Goal: Task Accomplishment & Management: Manage account settings

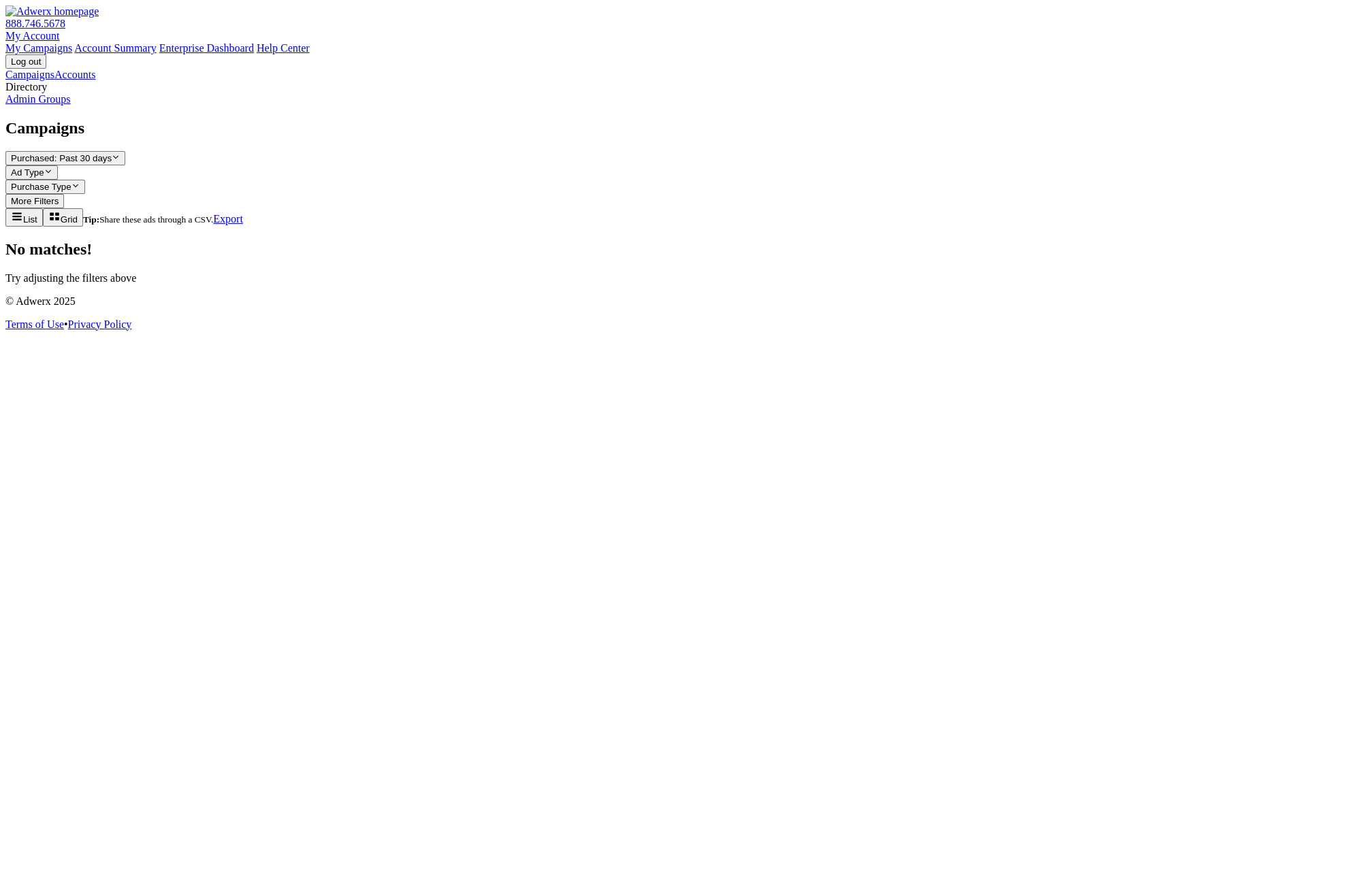
click at [58, 80] on link "Accounts" at bounding box center [75, 74] width 41 height 12
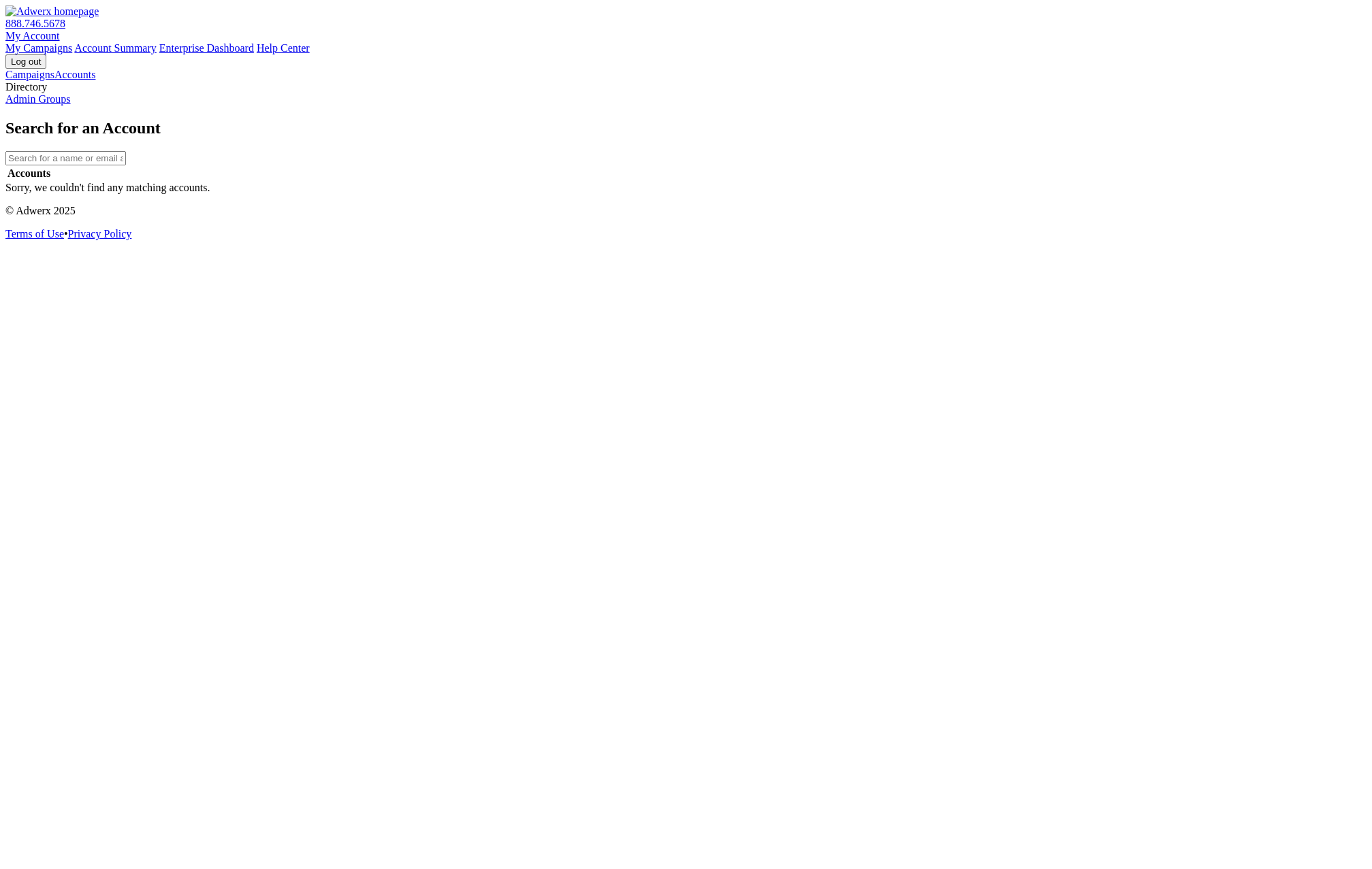
click at [55, 79] on link "Campaigns" at bounding box center [30, 74] width 49 height 12
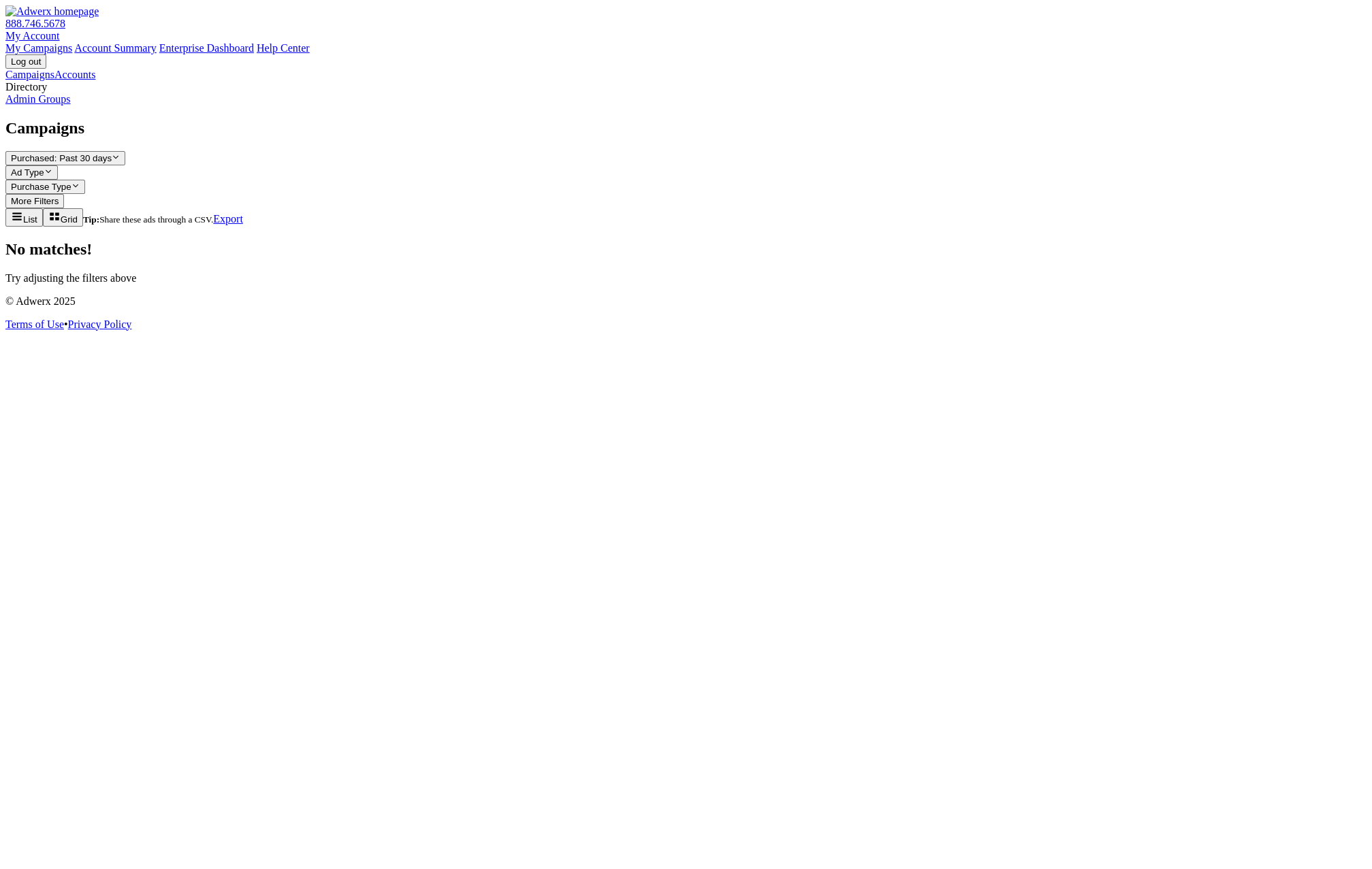
click at [71, 105] on link "Admin Groups" at bounding box center [38, 99] width 66 height 12
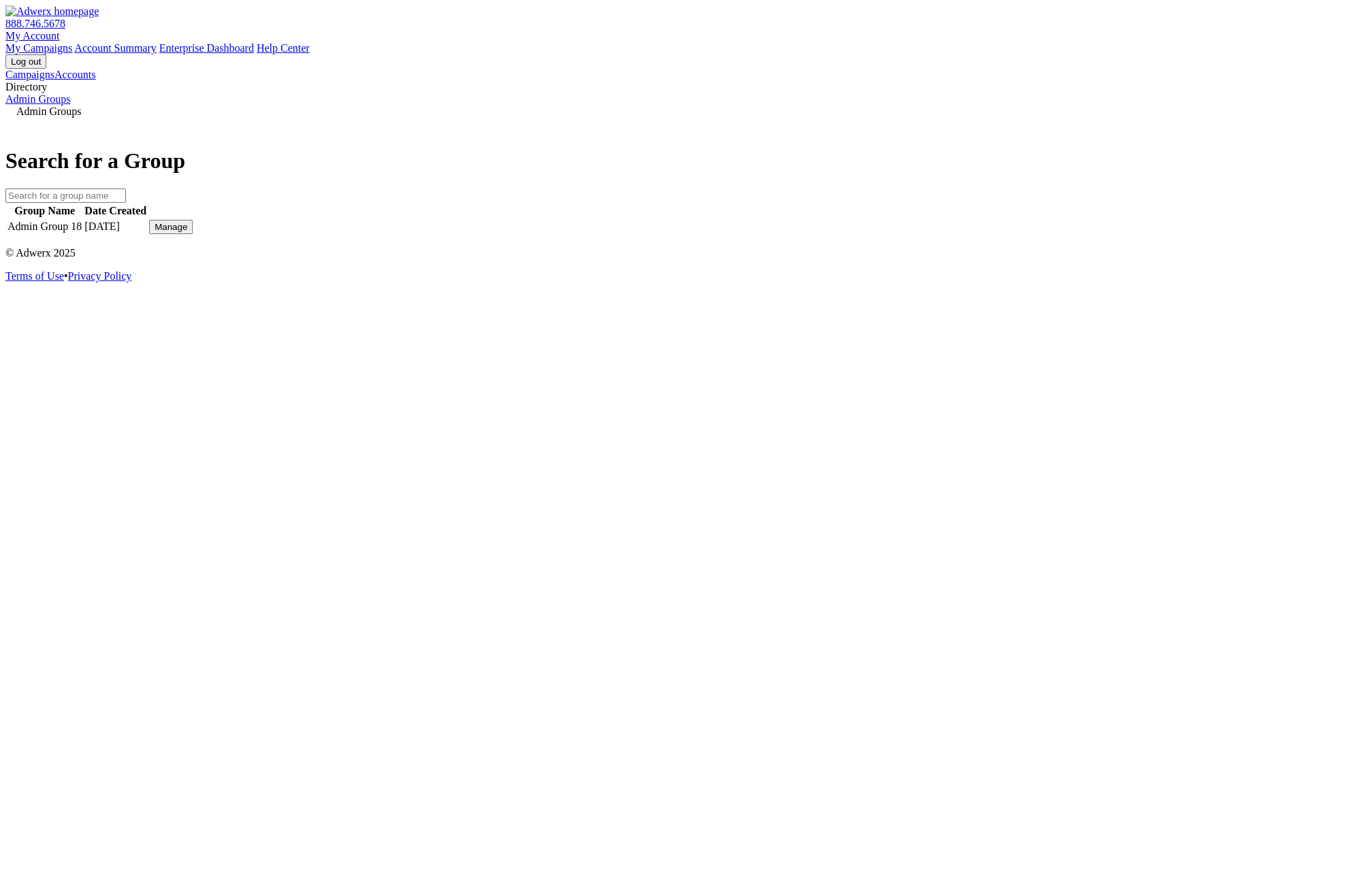
drag, startPoint x: 1052, startPoint y: 517, endPoint x: 1053, endPoint y: 526, distance: 9.1
click at [1053, 236] on div "Admin Groups Search for a Group Group Name Date Created Admin Group 18 7/10/202…" at bounding box center [686, 171] width 1361 height 131
click at [978, 236] on div "Admin Groups Search for a Group Group Name Date Created Admin Group 18 7/10/202…" at bounding box center [686, 171] width 1361 height 131
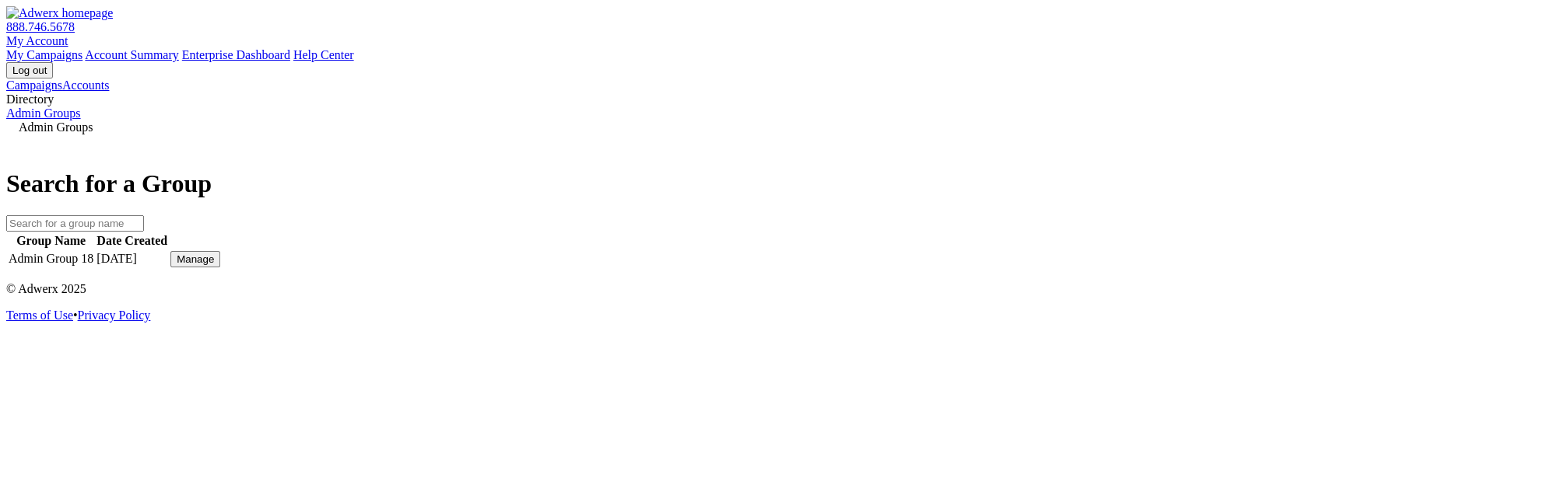
click at [144, 216] on input "text" at bounding box center [75, 224] width 137 height 17
type input "Ad"
click at [900, 270] on div "Admin Groups Search for a Group Ad Group Name Date Created Ad min Group 18 7/10…" at bounding box center [784, 196] width 1556 height 150
click at [199, 265] on div "View" at bounding box center [188, 259] width 23 height 11
click at [1439, 270] on div "Group Name Date Created Admin Group 18 7/10/2025 View" at bounding box center [784, 250] width 1556 height 38
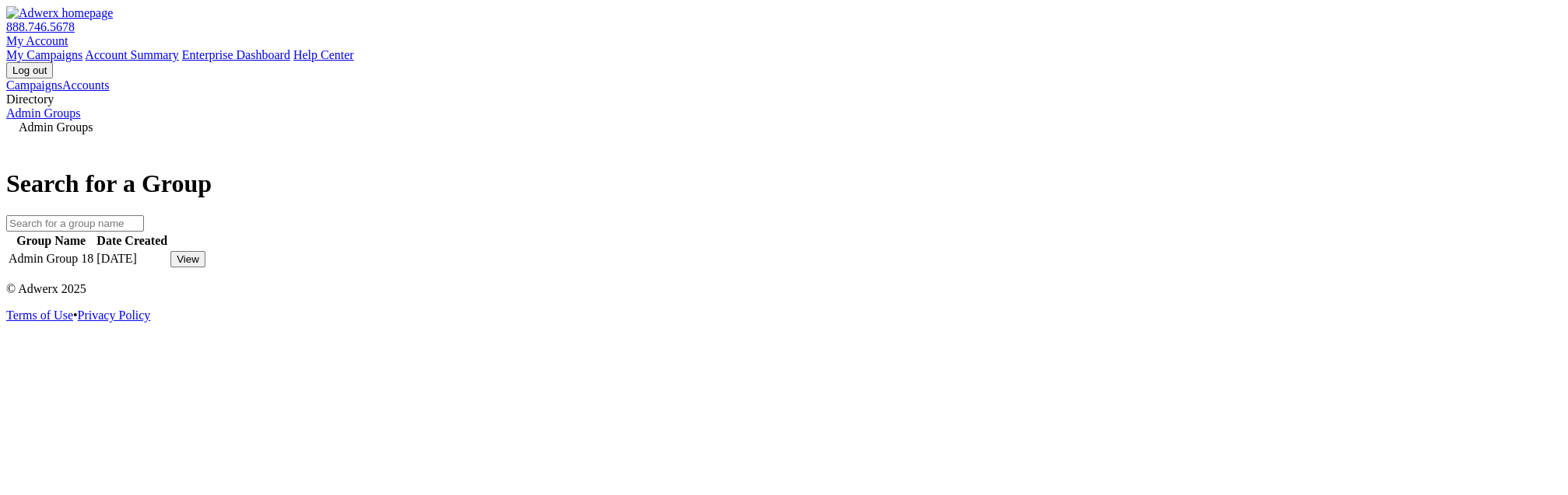
click at [199, 265] on div "View" at bounding box center [188, 259] width 23 height 11
click at [1354, 78] on div "Campaigns Accounts Directory Admin Groups Admin Groups Search for a Group Group…" at bounding box center [784, 174] width 1556 height 191
click at [209, 265] on div "Details" at bounding box center [192, 259] width 32 height 11
click at [1181, 253] on link "View Group" at bounding box center [1150, 246] width 62 height 13
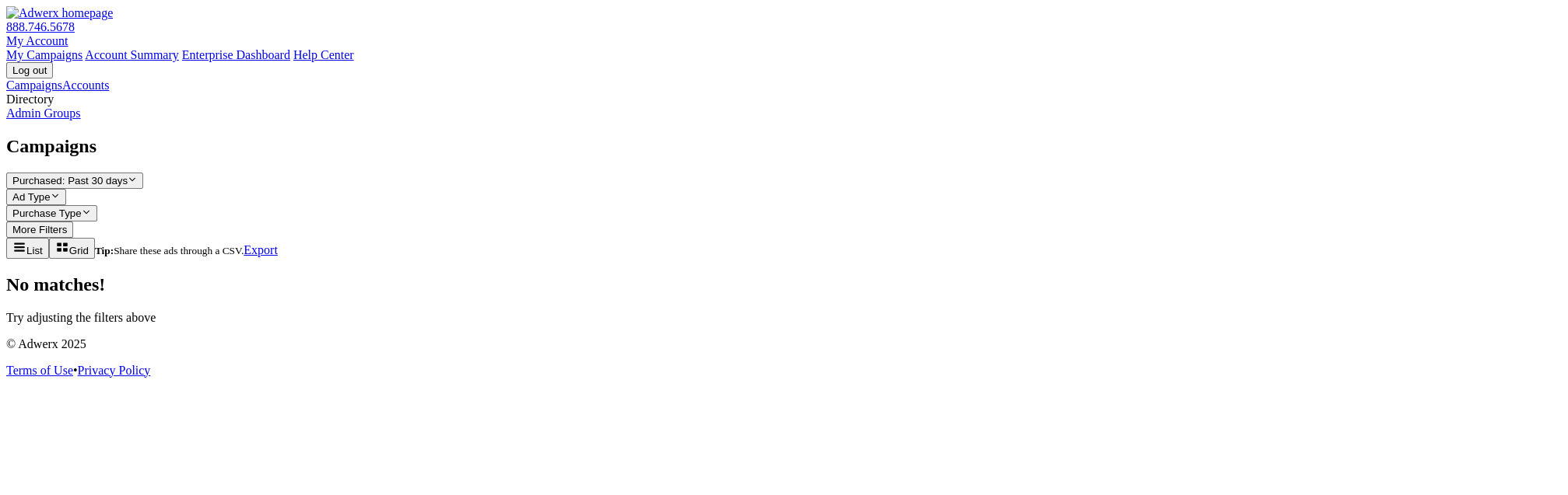
click at [81, 120] on link "Admin Groups" at bounding box center [43, 113] width 75 height 13
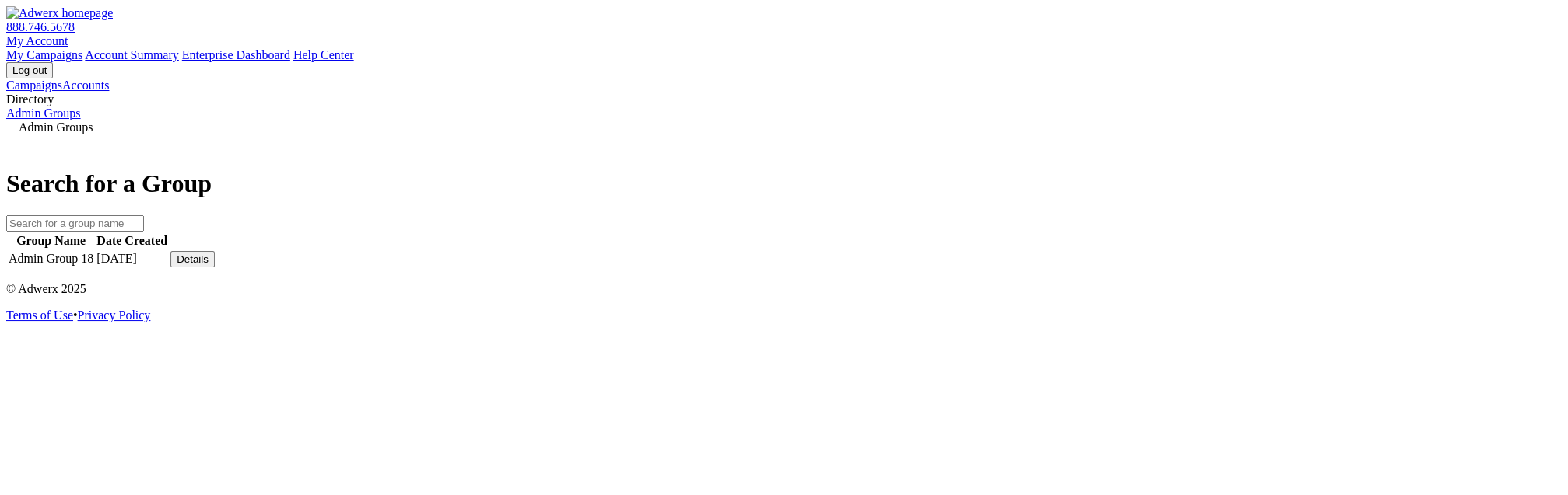
click at [215, 268] on button "Details" at bounding box center [192, 259] width 44 height 17
click at [1181, 253] on link "View Group" at bounding box center [1150, 246] width 62 height 13
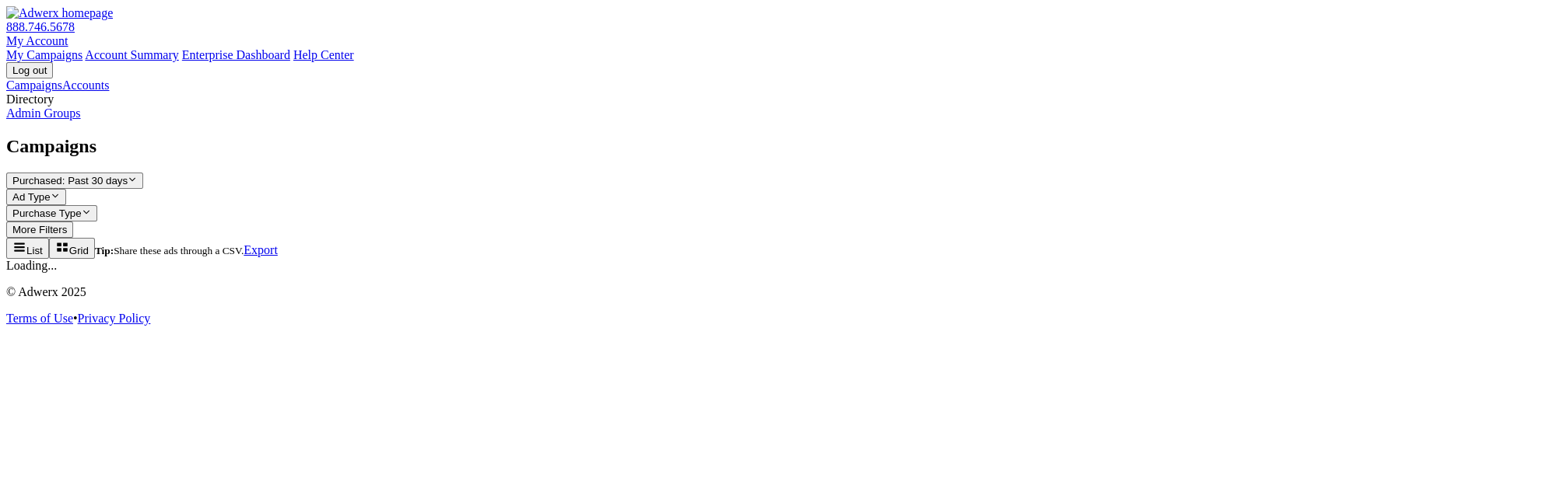
click at [81, 120] on link "Admin Groups" at bounding box center [43, 113] width 75 height 13
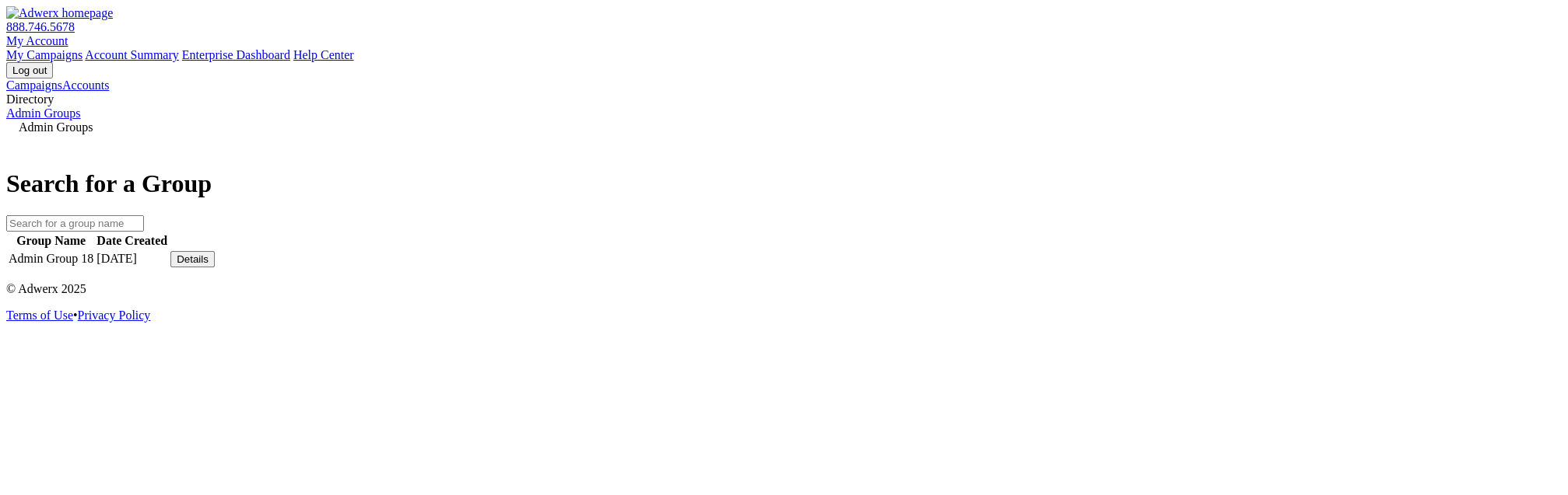
click at [168, 269] on td "[DATE]" at bounding box center [132, 259] width 72 height 18
click at [215, 268] on button "Details" at bounding box center [192, 259] width 44 height 17
click at [1181, 253] on link "View Group" at bounding box center [1150, 246] width 62 height 13
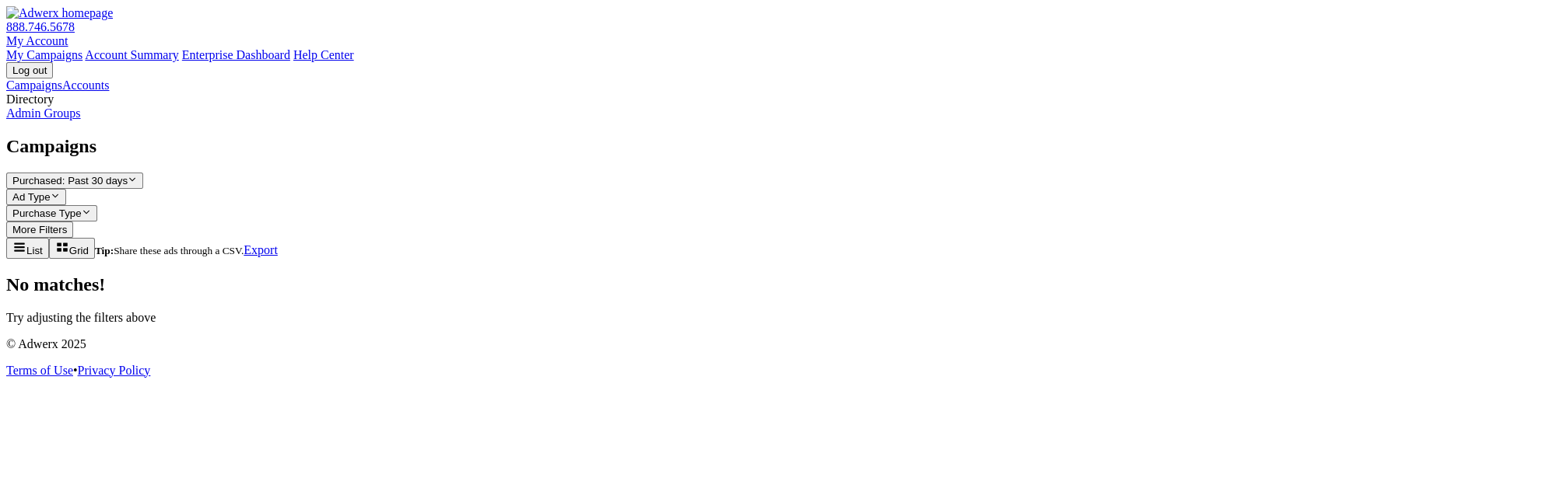
click at [81, 120] on link "Admin Groups" at bounding box center [43, 113] width 75 height 13
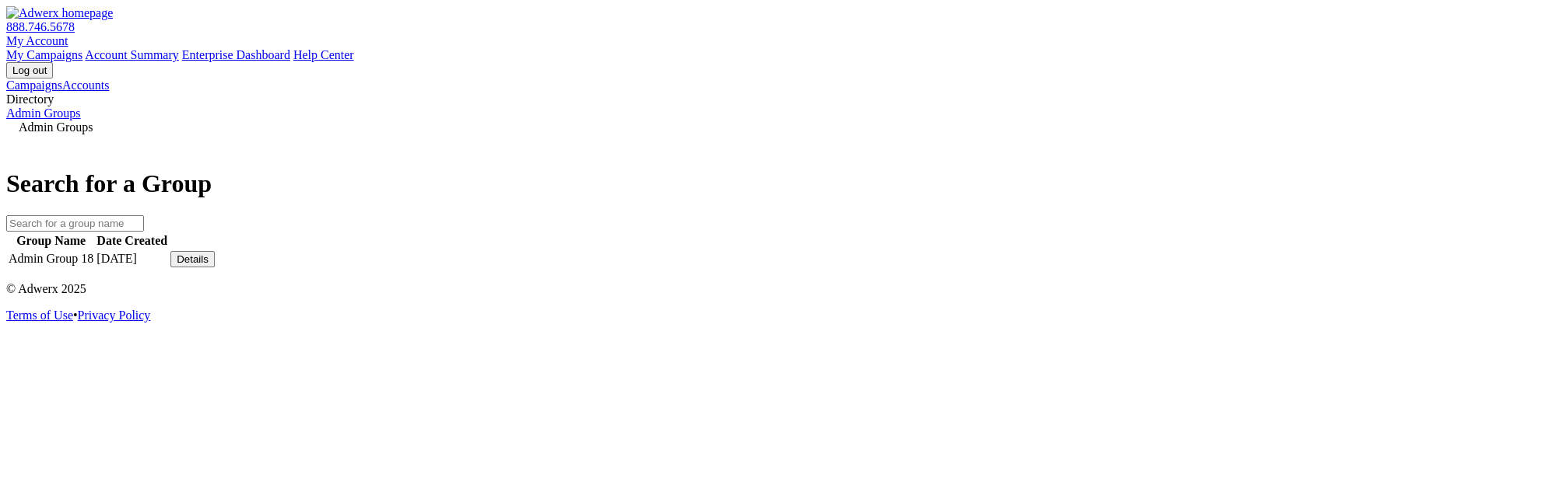
click at [215, 268] on button "Details" at bounding box center [192, 259] width 44 height 17
click at [1178, 253] on link "View Group" at bounding box center [1150, 246] width 62 height 13
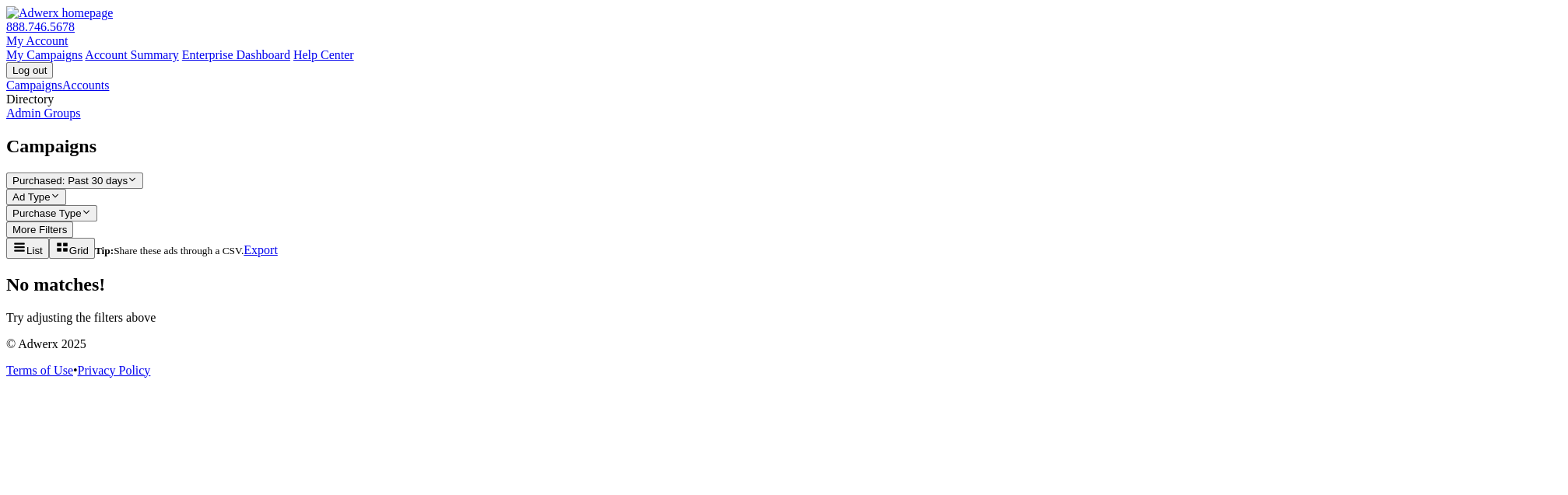
click at [81, 120] on link "Admin Groups" at bounding box center [43, 113] width 75 height 13
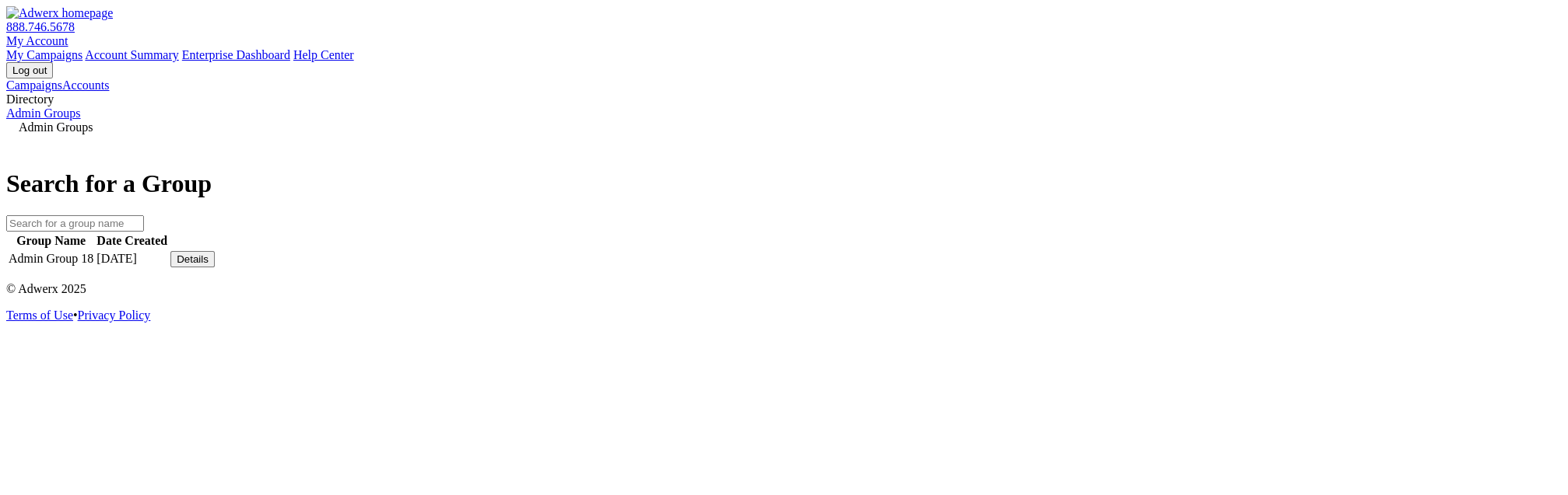
click at [209, 265] on div "Details" at bounding box center [192, 259] width 32 height 11
click at [1180, 253] on link "View Group" at bounding box center [1150, 246] width 62 height 13
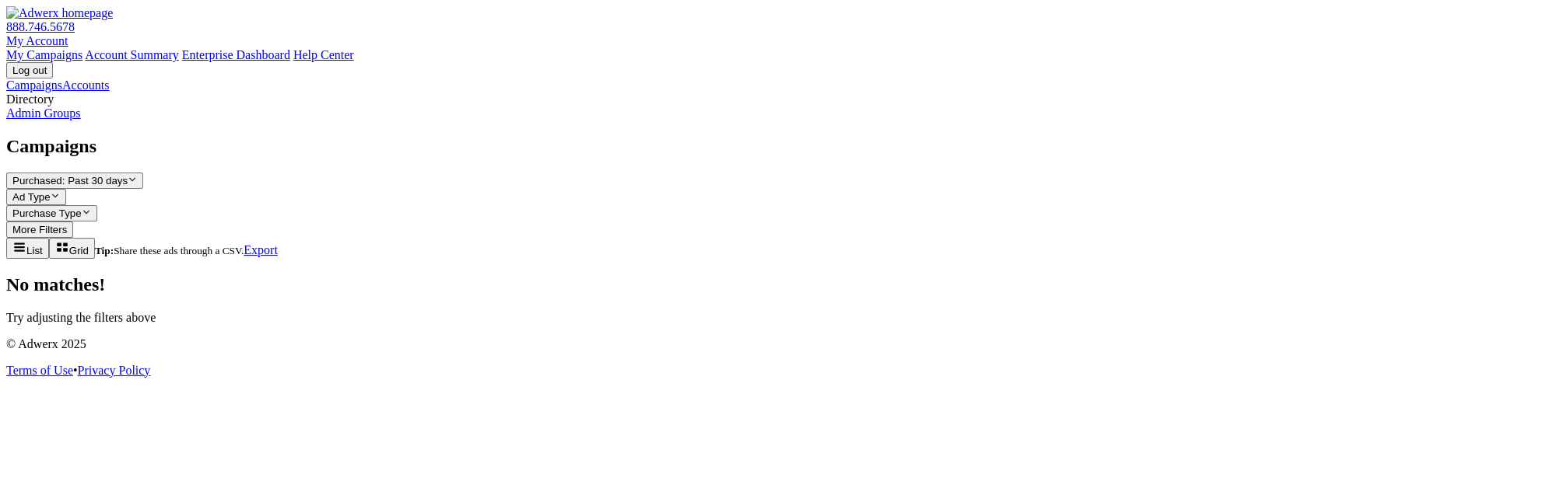
click at [81, 120] on link "Admin Groups" at bounding box center [43, 113] width 75 height 13
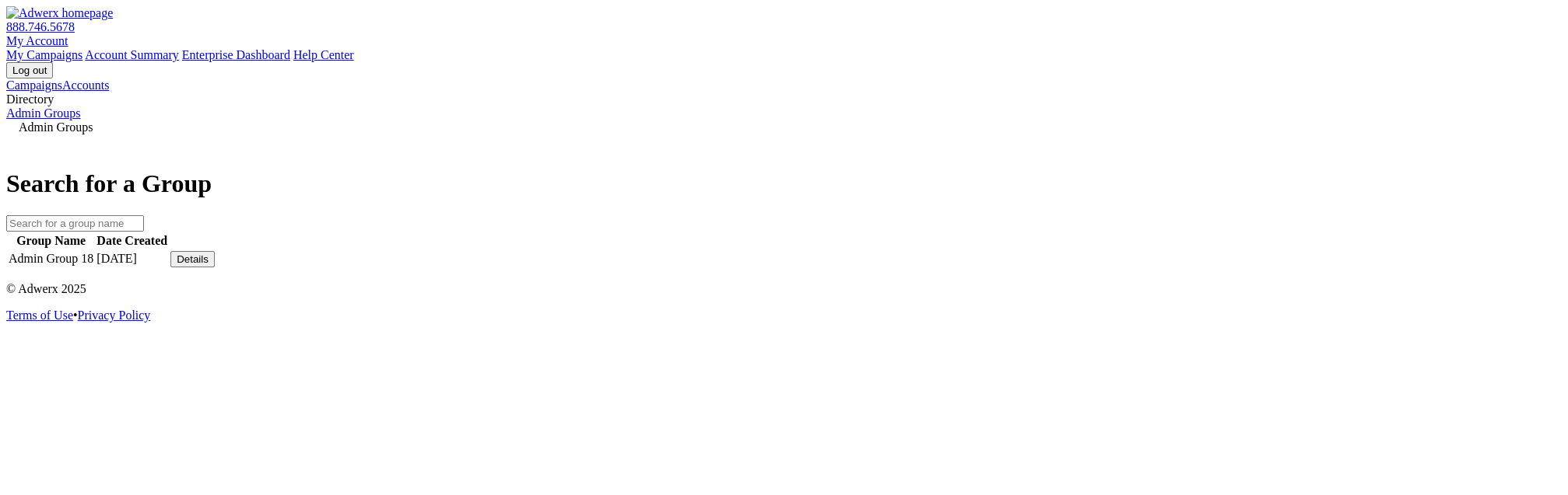
click at [209, 265] on div "Details" at bounding box center [192, 259] width 32 height 11
click at [215, 268] on button "Details" at bounding box center [192, 259] width 44 height 17
click at [1178, 253] on link "View Group" at bounding box center [1150, 246] width 62 height 13
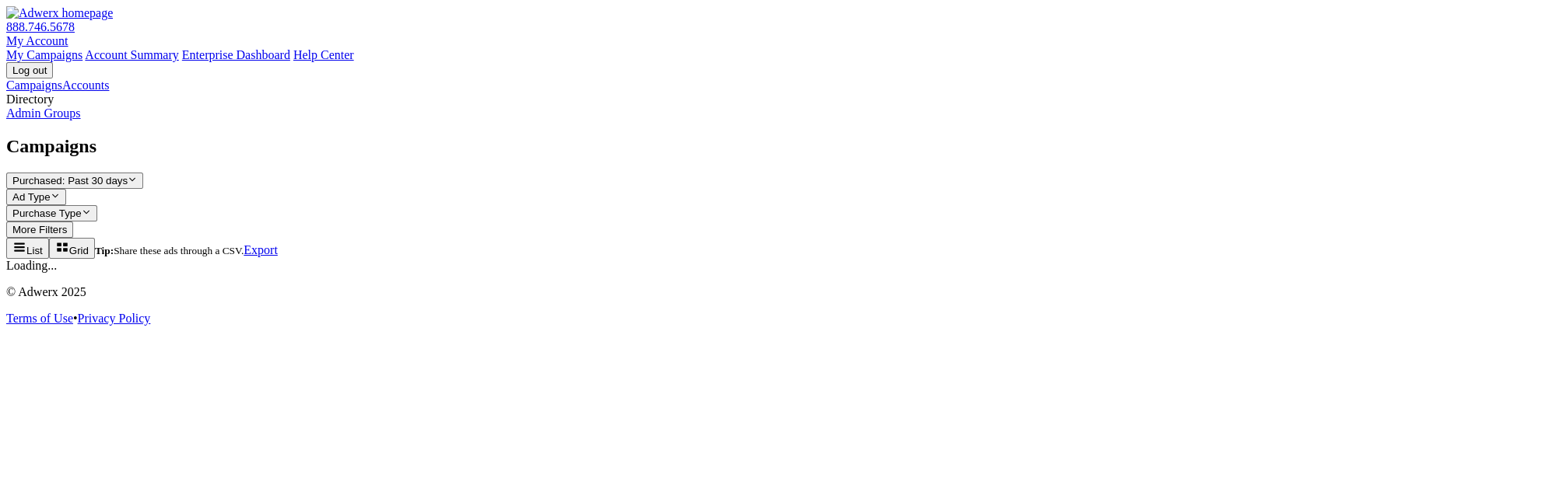
click at [81, 120] on link "Admin Groups" at bounding box center [43, 113] width 75 height 13
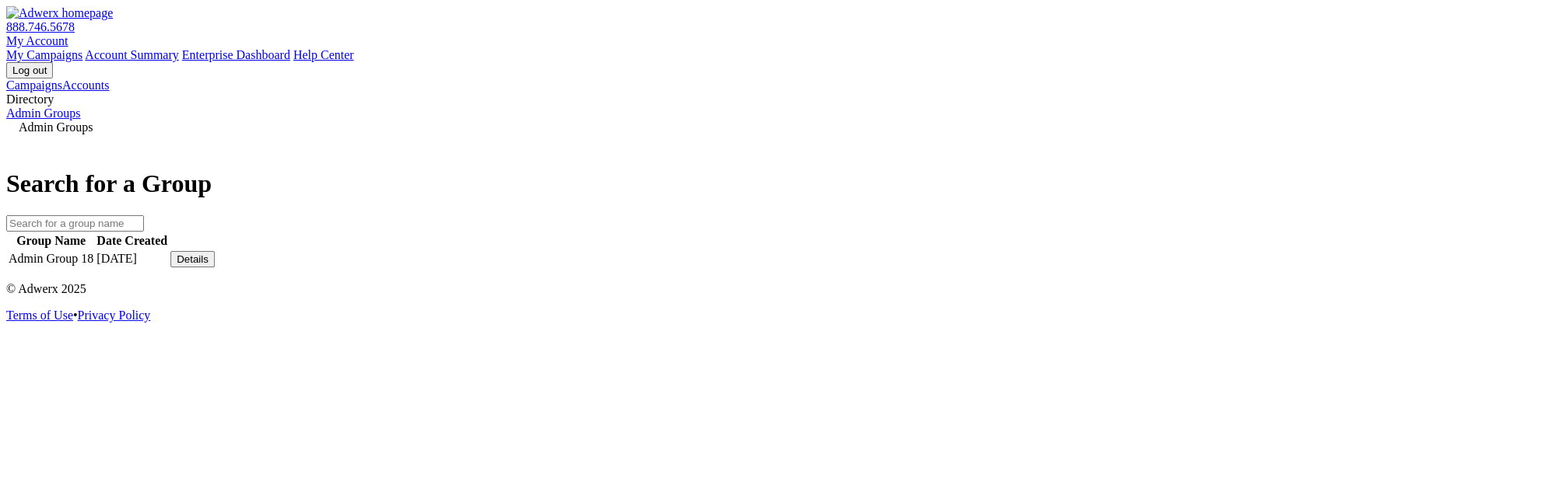
click at [209, 265] on div "Details" at bounding box center [192, 259] width 32 height 11
click at [1181, 253] on link "View Group" at bounding box center [1150, 246] width 62 height 13
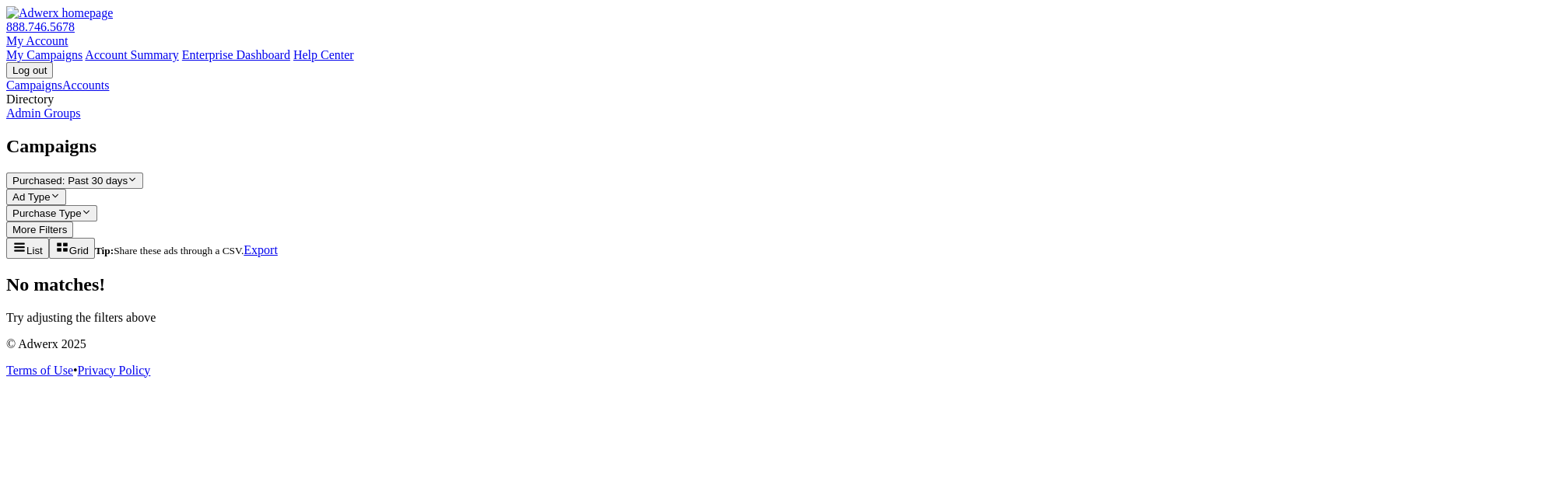
click at [81, 120] on link "Admin Groups" at bounding box center [43, 113] width 75 height 13
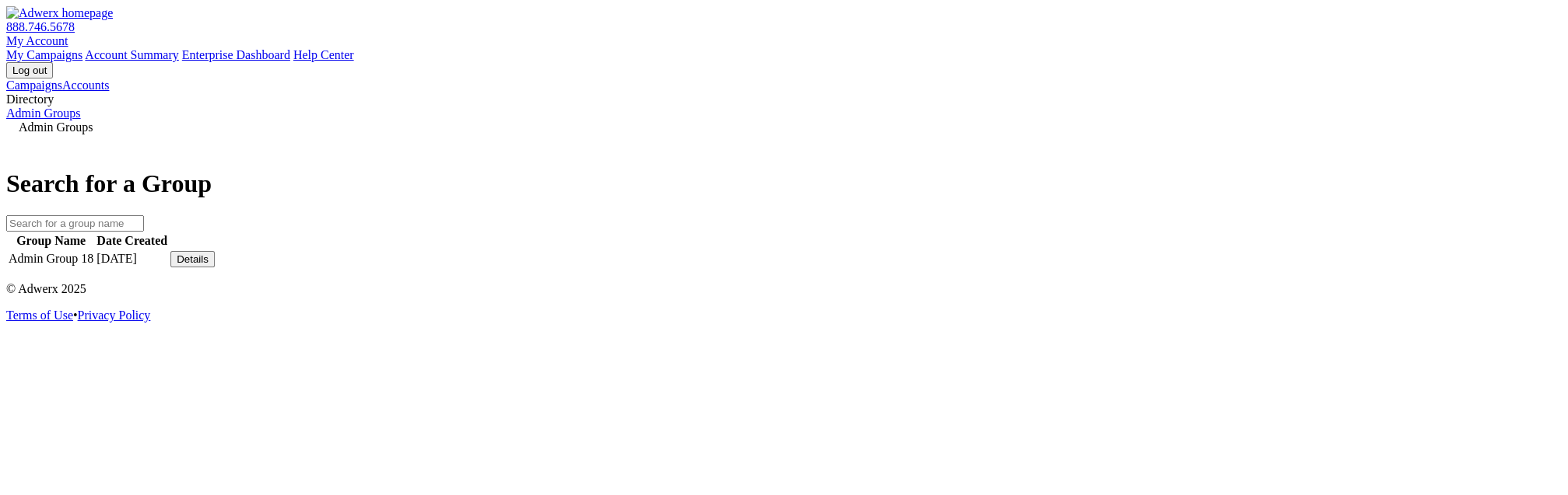
click at [209, 265] on div "Details" at bounding box center [192, 259] width 32 height 11
click at [1172, 253] on link "View Group" at bounding box center [1150, 246] width 62 height 13
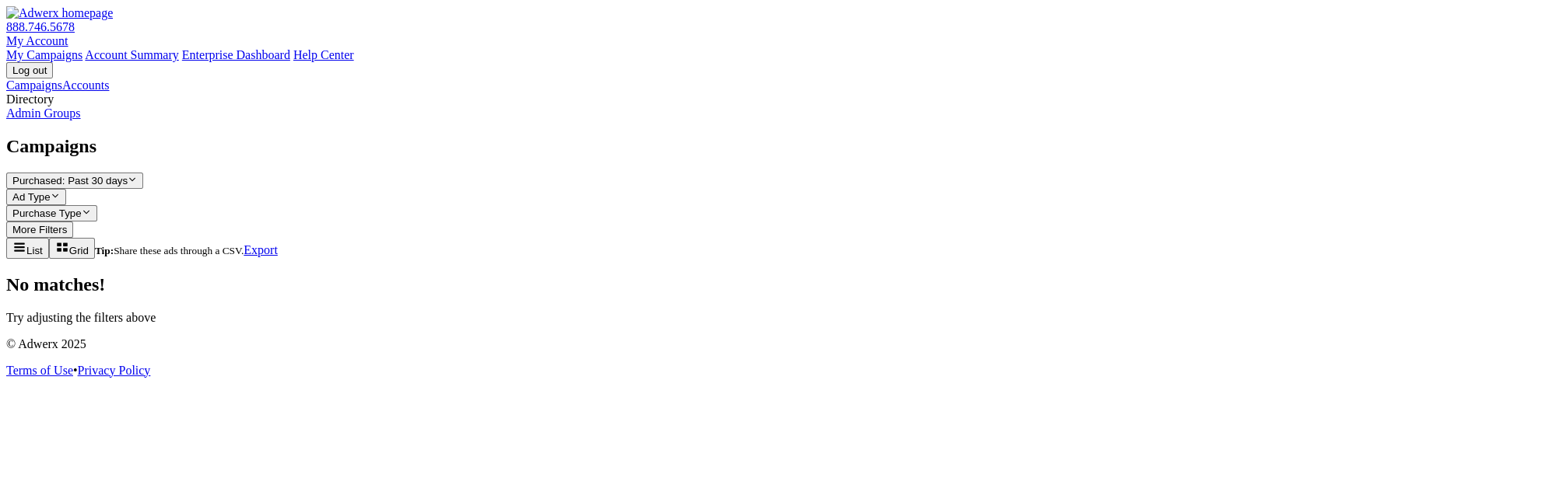
click at [81, 120] on link "Admin Groups" at bounding box center [43, 113] width 75 height 13
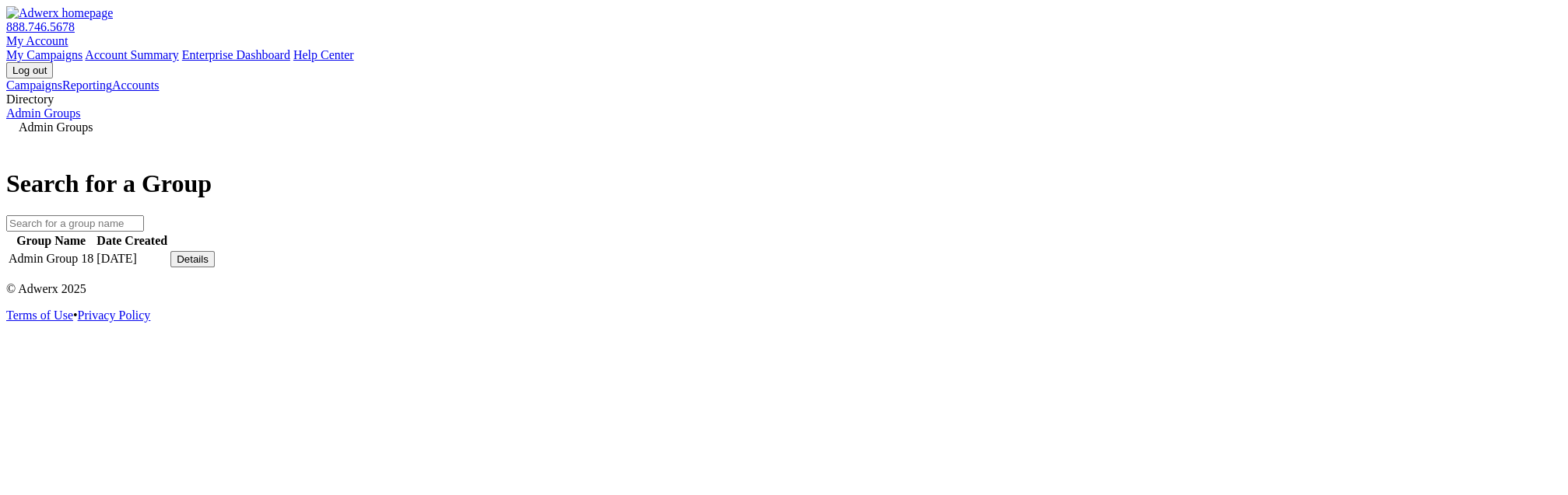
click at [215, 268] on button "Details" at bounding box center [192, 259] width 44 height 17
click at [1181, 253] on link "View Group" at bounding box center [1150, 246] width 62 height 13
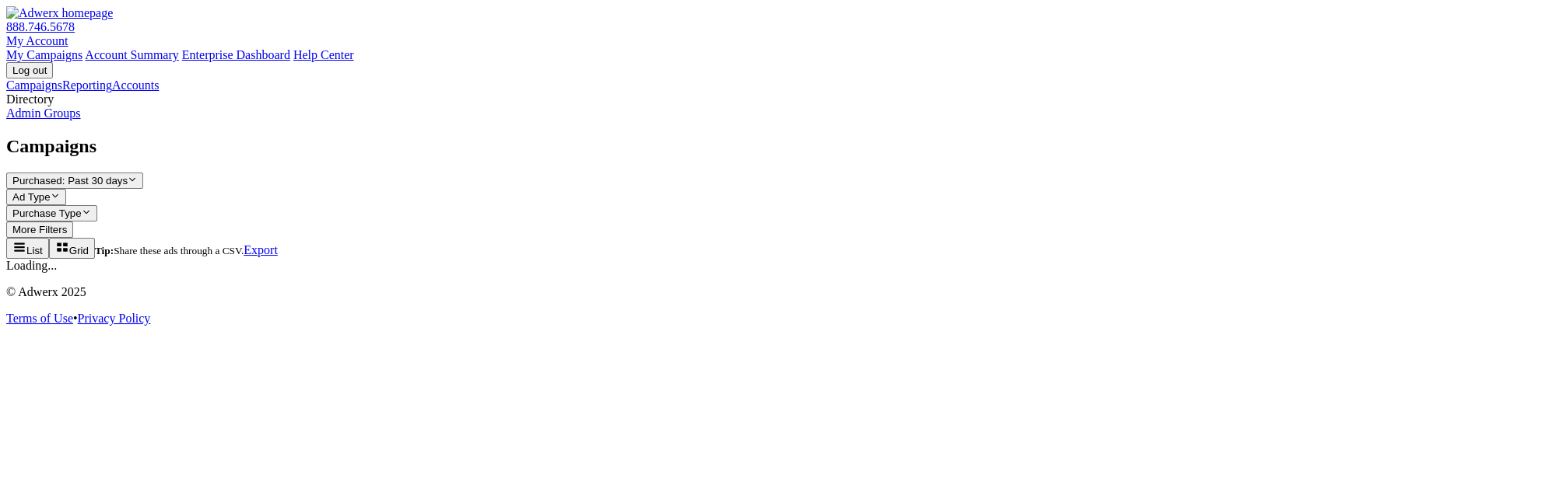
click at [81, 120] on link "Admin Groups" at bounding box center [43, 113] width 75 height 13
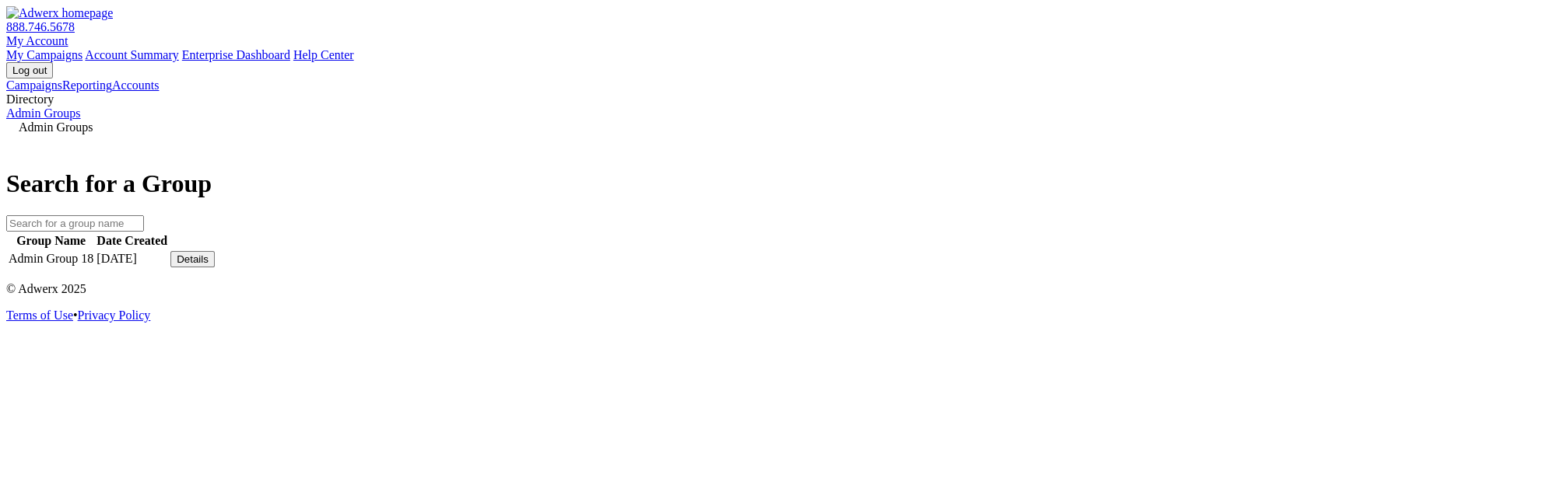
click at [209, 265] on div "Details" at bounding box center [192, 259] width 32 height 11
click at [1181, 253] on link "View Group" at bounding box center [1150, 246] width 62 height 13
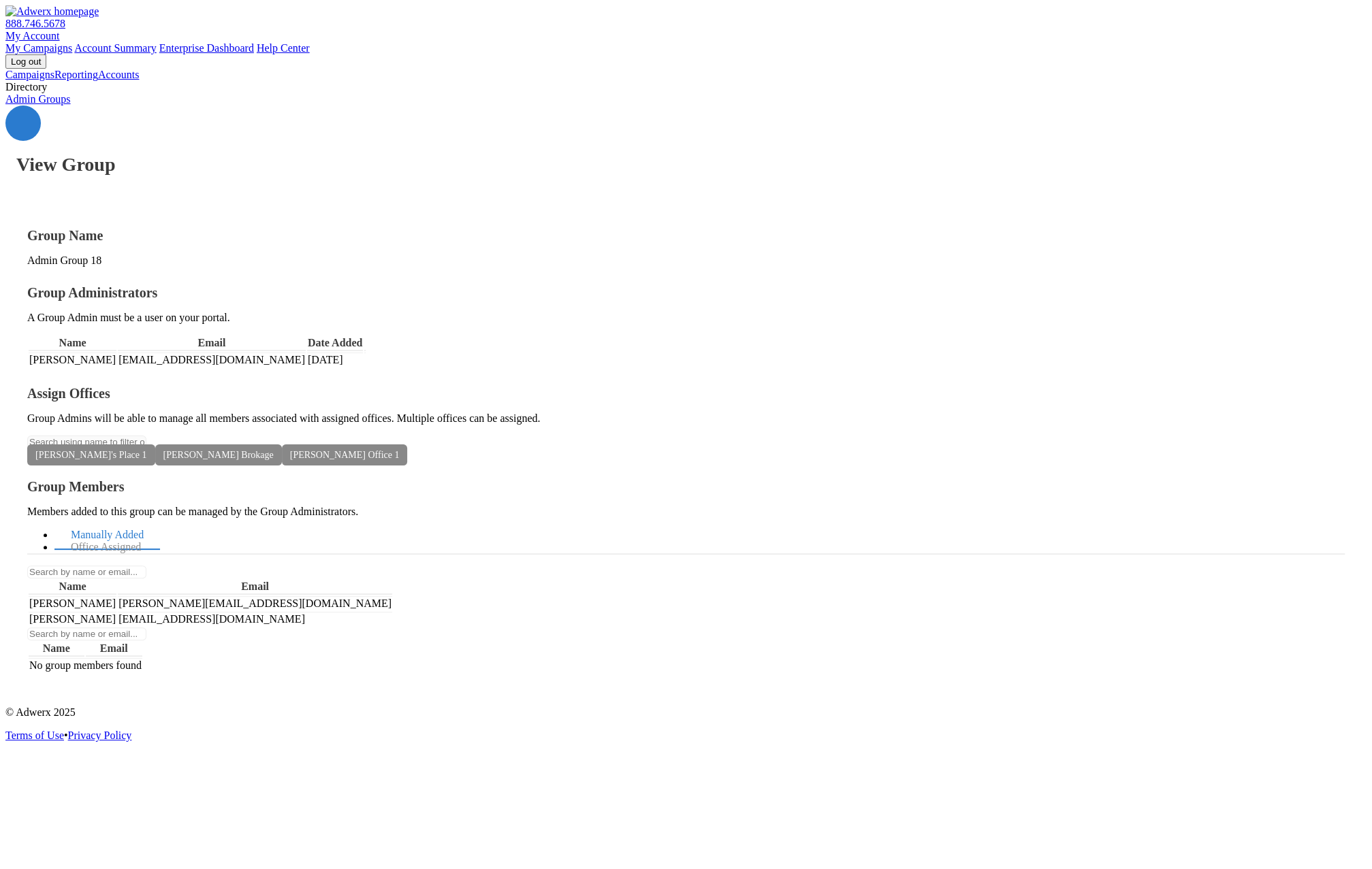
drag, startPoint x: 504, startPoint y: 442, endPoint x: 398, endPoint y: 456, distance: 106.9
click at [408, 433] on span "[PERSON_NAME] Office 1" at bounding box center [344, 454] width 126 height 21
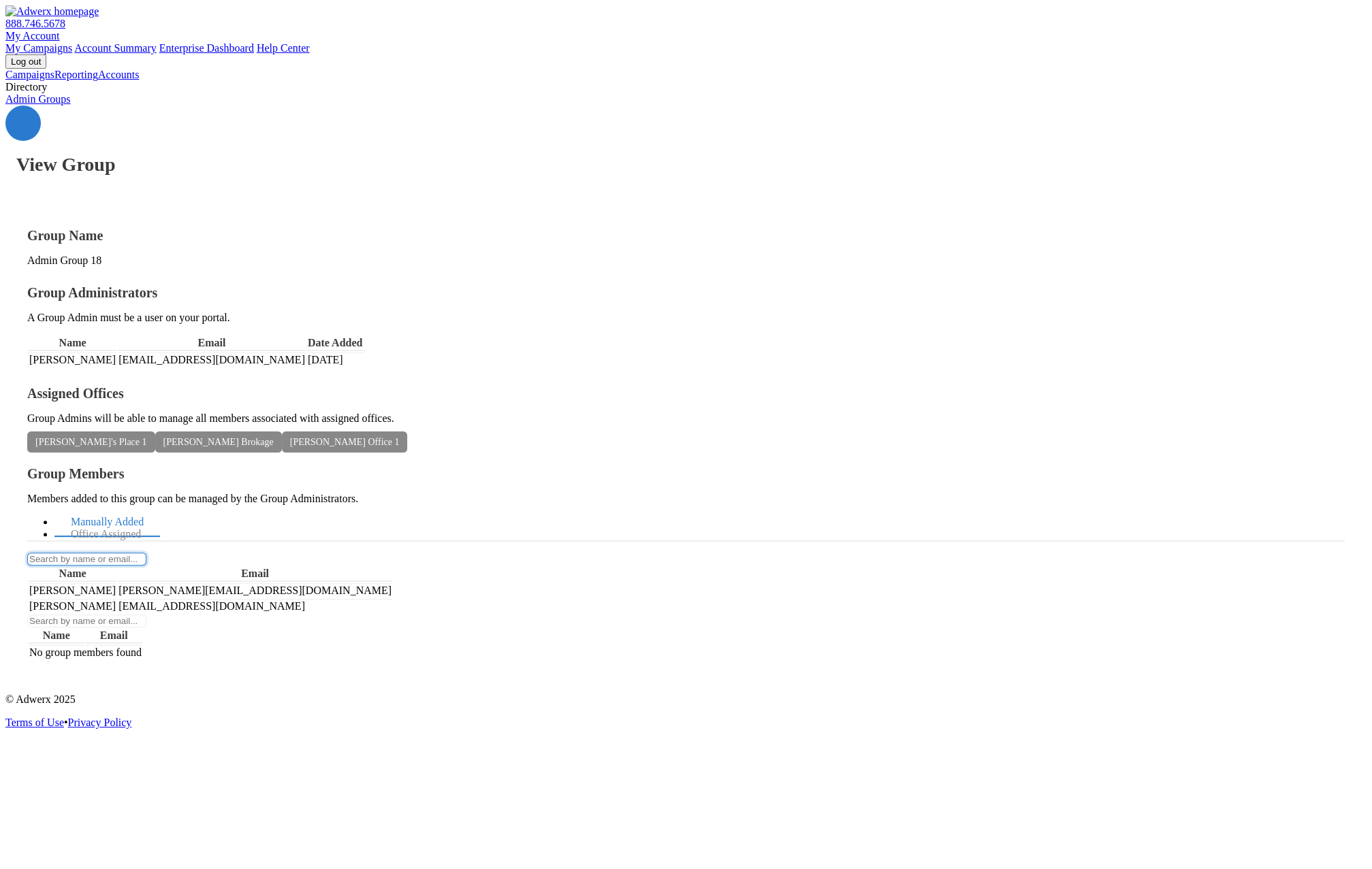
click at [147, 553] on input "text" at bounding box center [86, 559] width 119 height 13
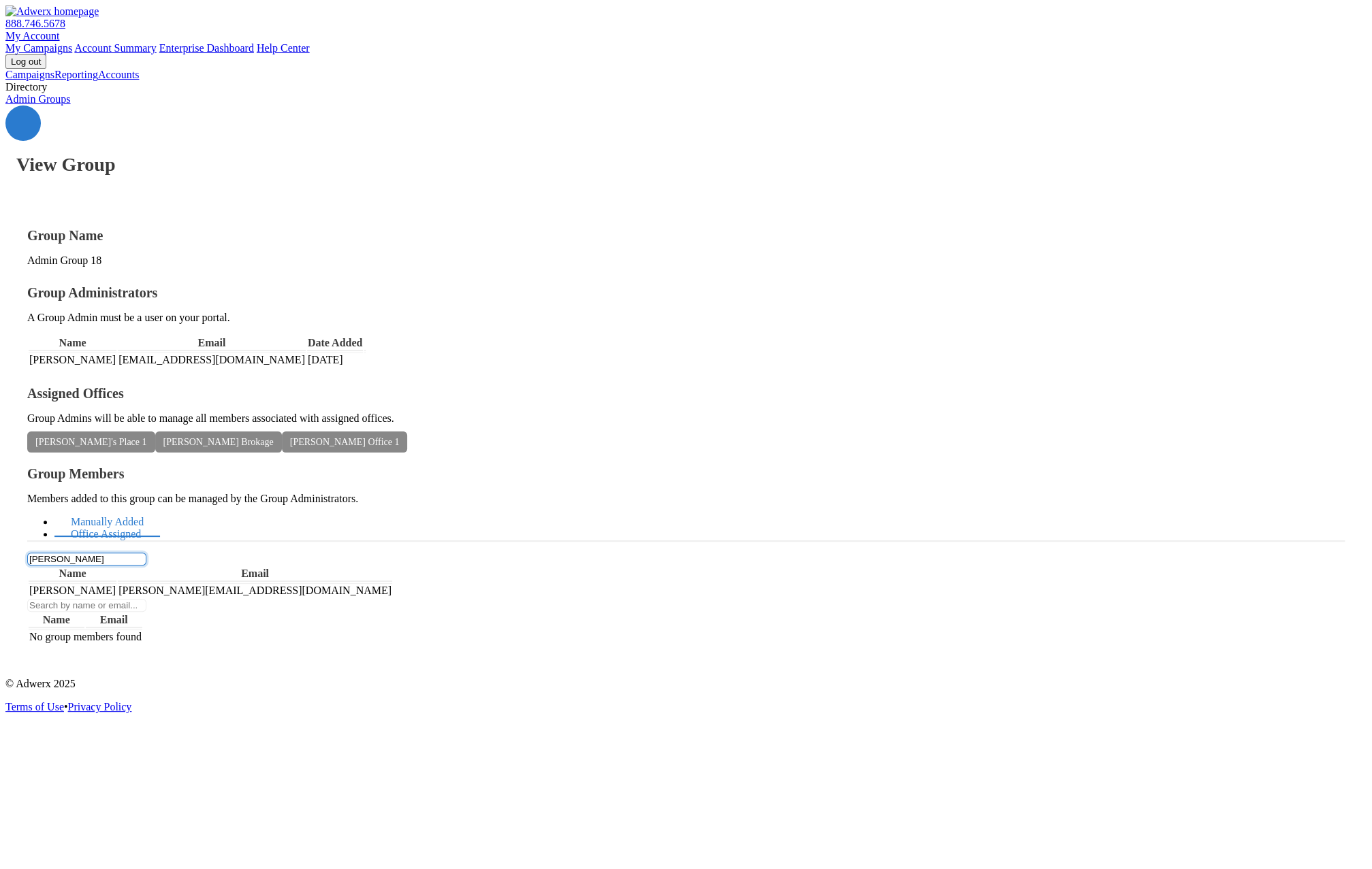
type input "[PERSON_NAME]"
click at [157, 520] on link "Office Assigned" at bounding box center [106, 534] width 103 height 29
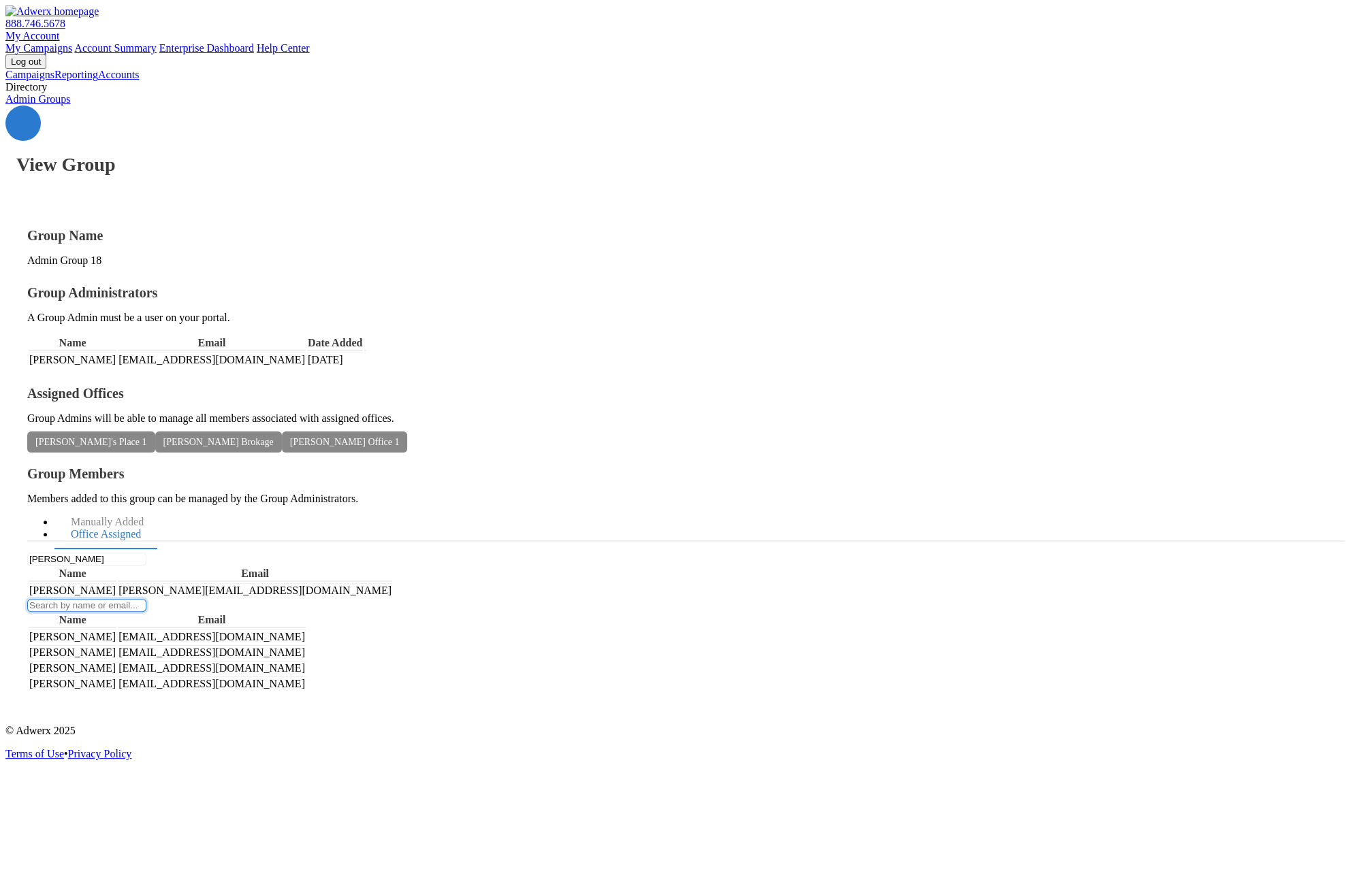
click at [147, 599] on input "text" at bounding box center [86, 605] width 119 height 13
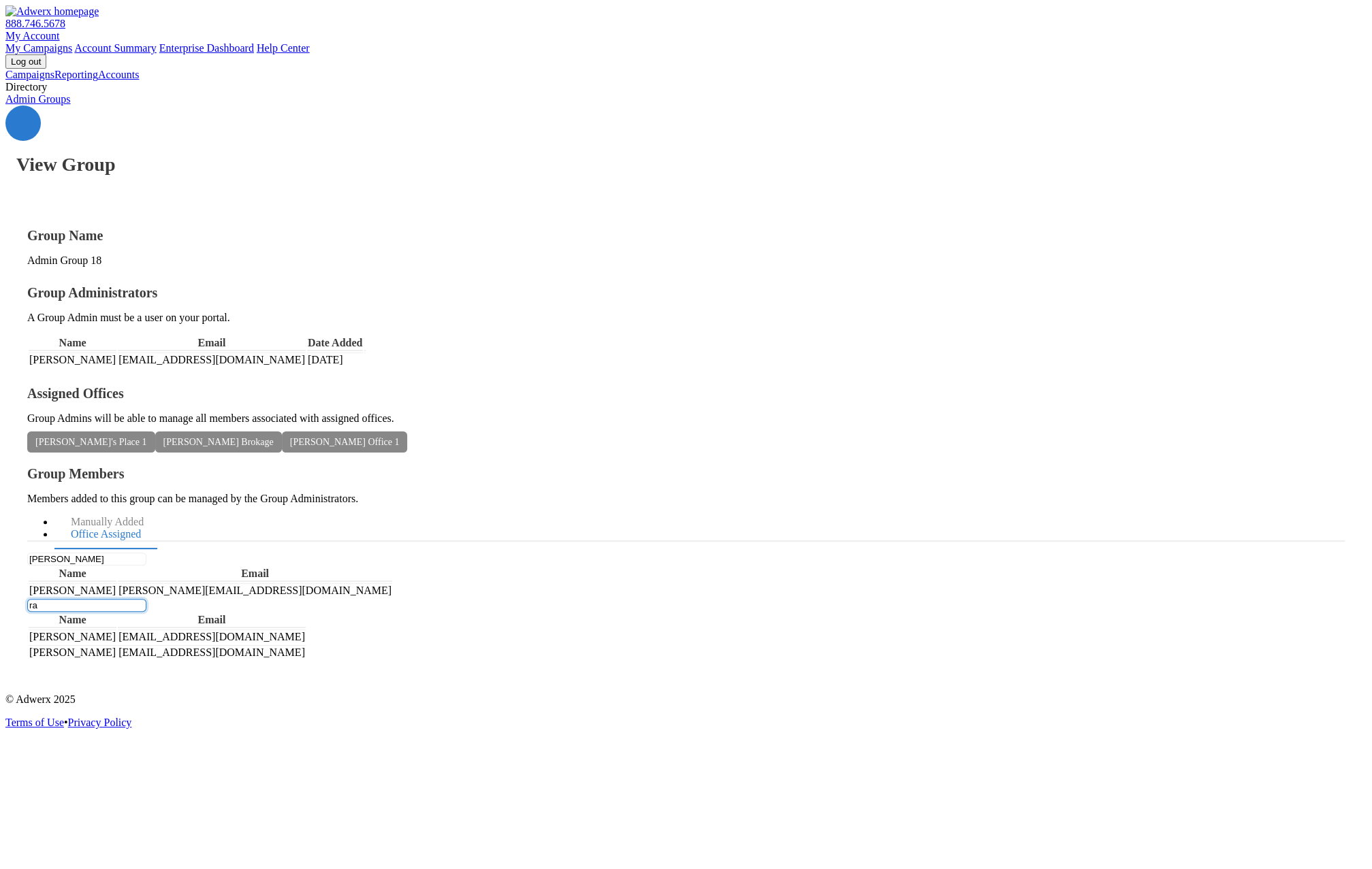
type input "r"
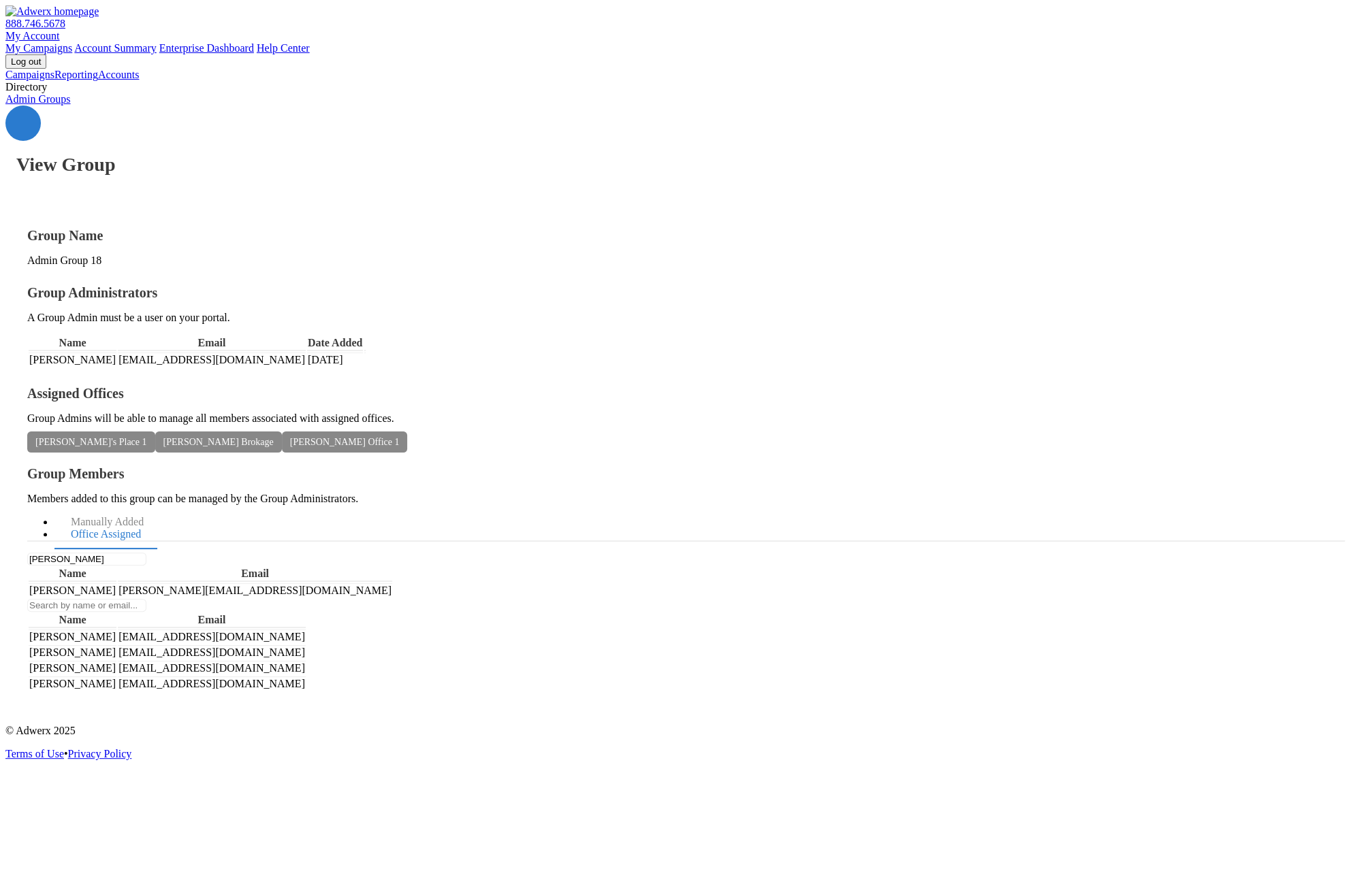
click at [98, 80] on link "Accounts" at bounding box center [118, 74] width 41 height 12
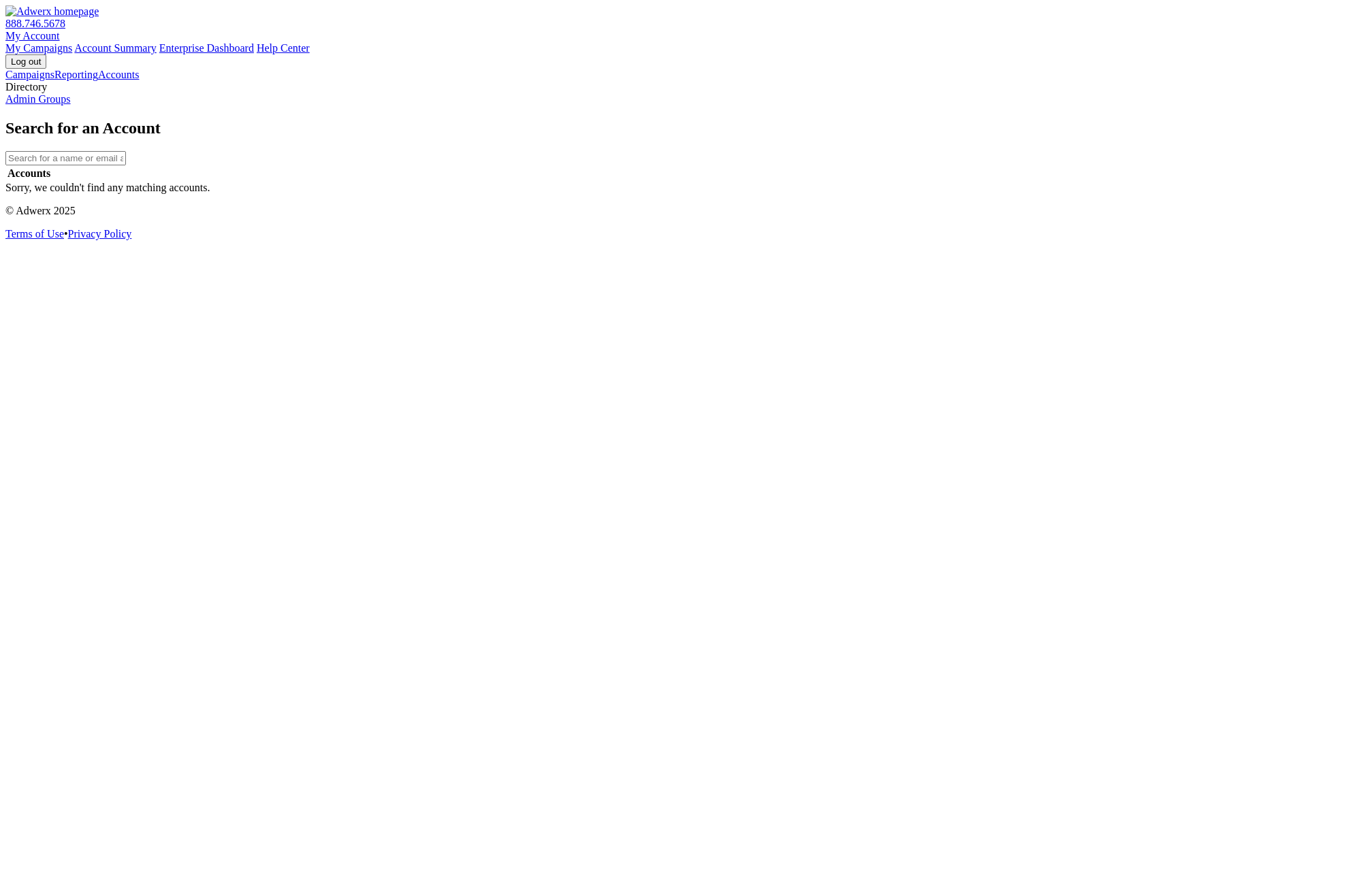
click at [126, 151] on input "text" at bounding box center [66, 158] width 120 height 15
drag, startPoint x: 316, startPoint y: 132, endPoint x: 228, endPoint y: 127, distance: 88.1
click at [126, 151] on input "ew" at bounding box center [66, 158] width 120 height 15
type input "e"
click at [89, 80] on link "Reporting" at bounding box center [76, 74] width 44 height 12
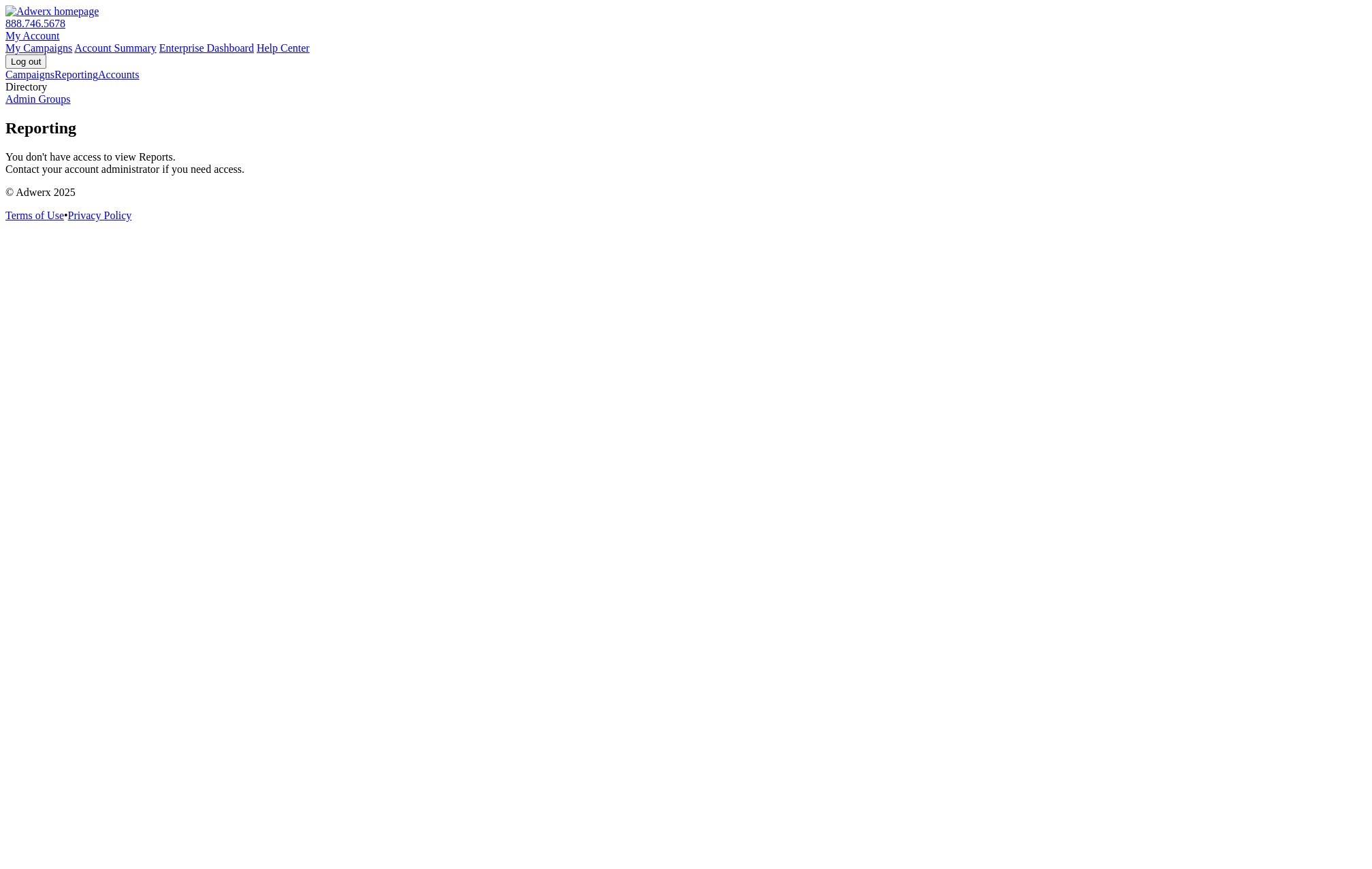
click at [55, 80] on link "Campaigns" at bounding box center [30, 74] width 49 height 12
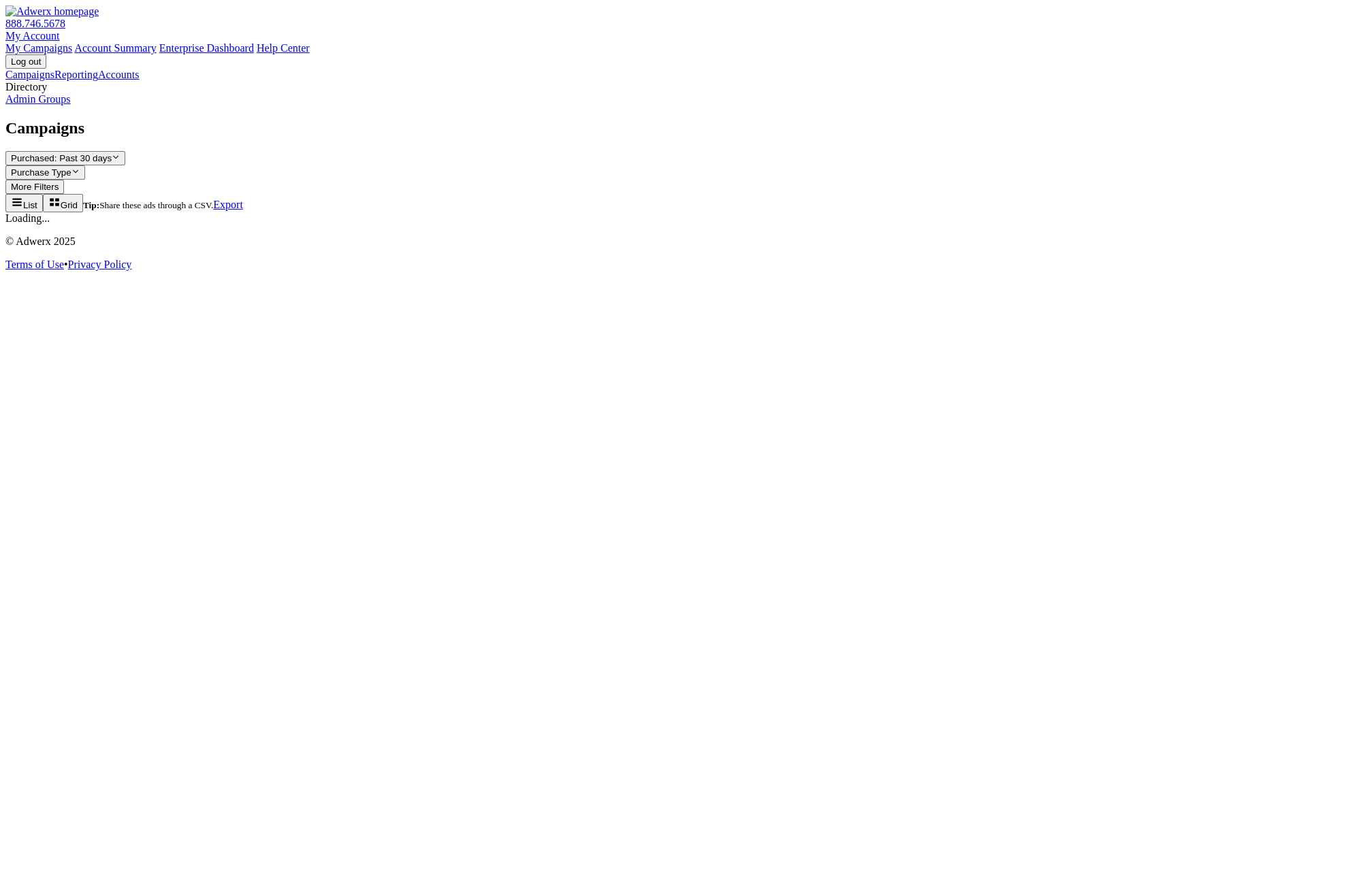
click at [90, 80] on link "Reporting" at bounding box center [76, 74] width 44 height 12
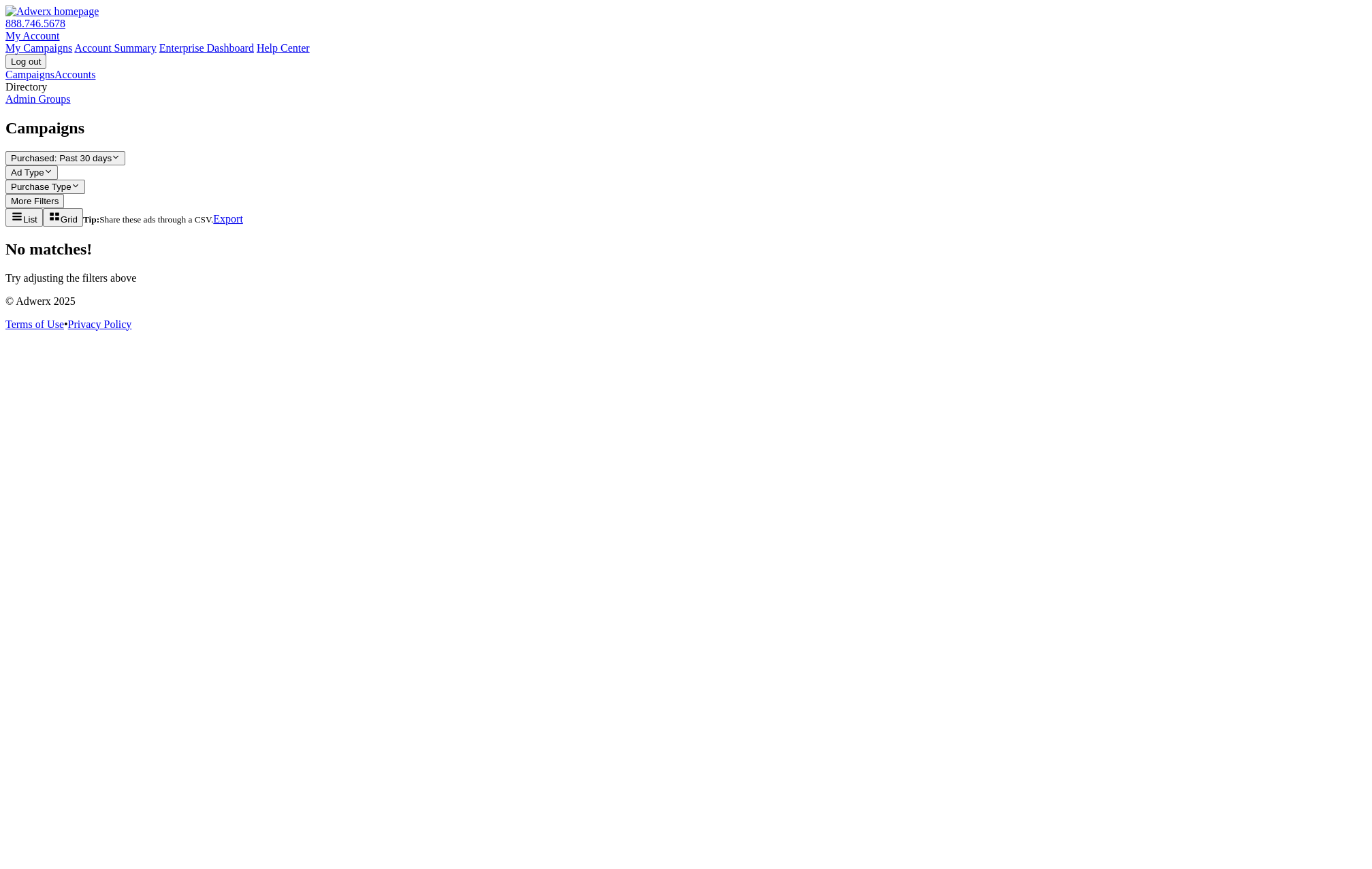
click at [71, 105] on link "Admin Groups" at bounding box center [38, 99] width 66 height 12
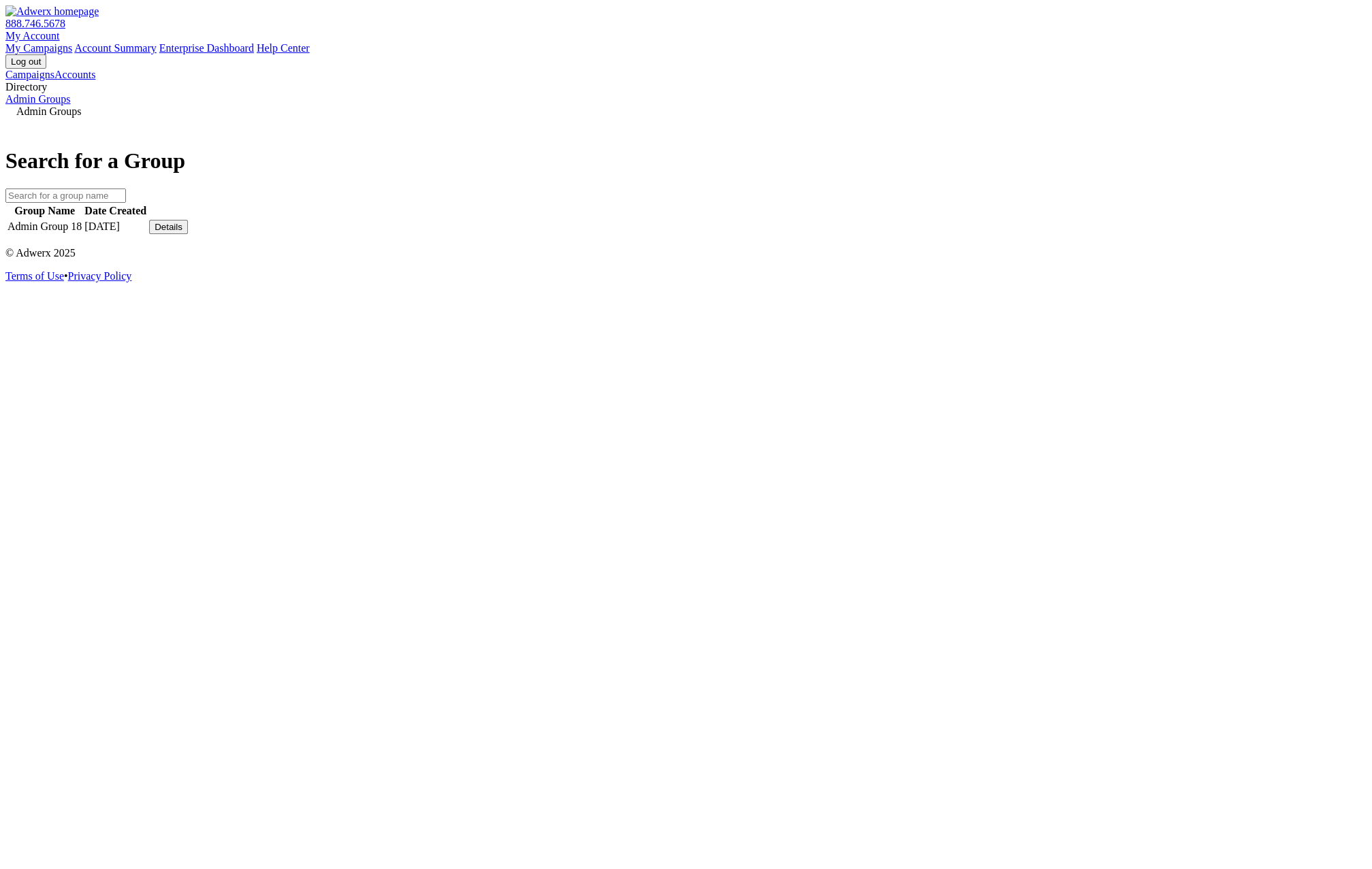
click at [183, 232] on div "Details" at bounding box center [168, 227] width 28 height 10
click at [1033, 221] on link "View Group" at bounding box center [1006, 215] width 54 height 12
